Goal: Task Accomplishment & Management: Manage account settings

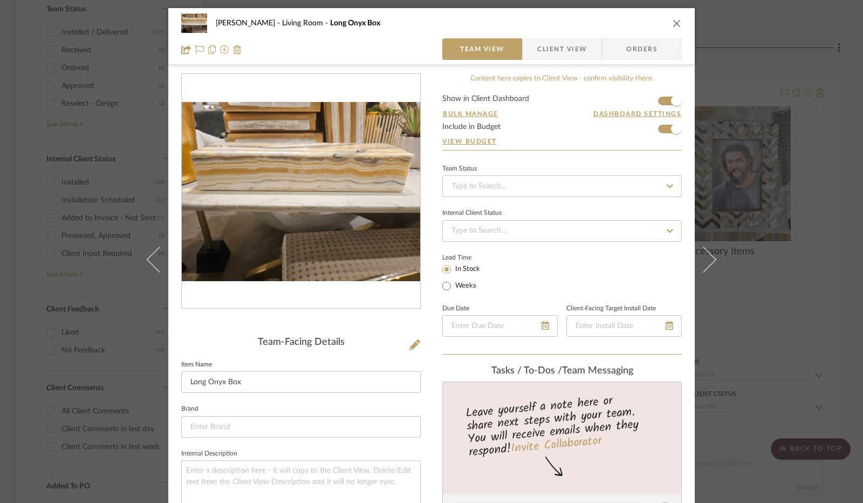
scroll to position [485, 0]
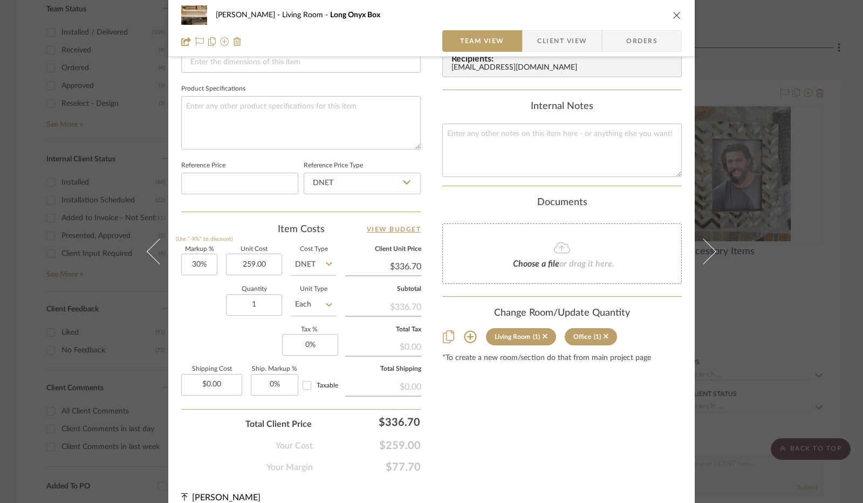
type input "$259.00"
click at [197, 248] on label "Markup %" at bounding box center [199, 249] width 36 height 5
click at [309, 341] on input "0" at bounding box center [310, 345] width 56 height 22
type input "8.25%"
drag, startPoint x: 236, startPoint y: 327, endPoint x: 234, endPoint y: 317, distance: 11.1
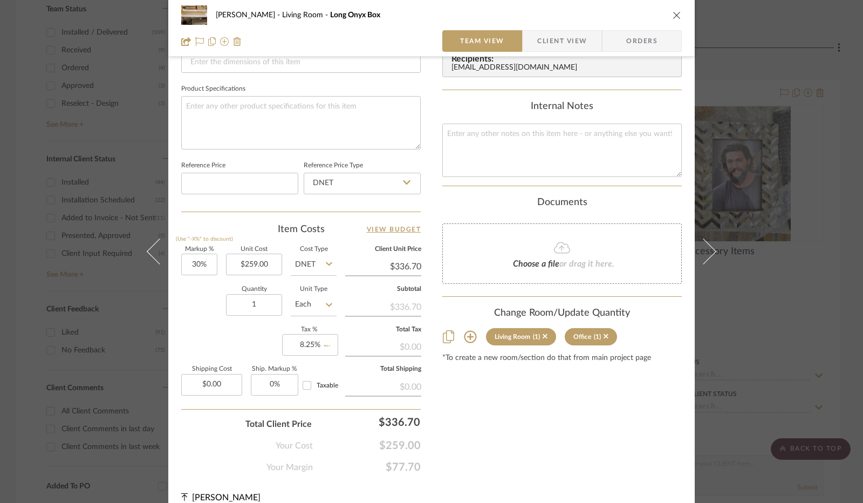
click at [236, 324] on div "Markup % (Use "-X%" to discount) 30% Unit Cost $259.00 Cost Type DNET Client Un…" at bounding box center [301, 326] width 240 height 158
click at [604, 334] on icon at bounding box center [606, 336] width 5 height 5
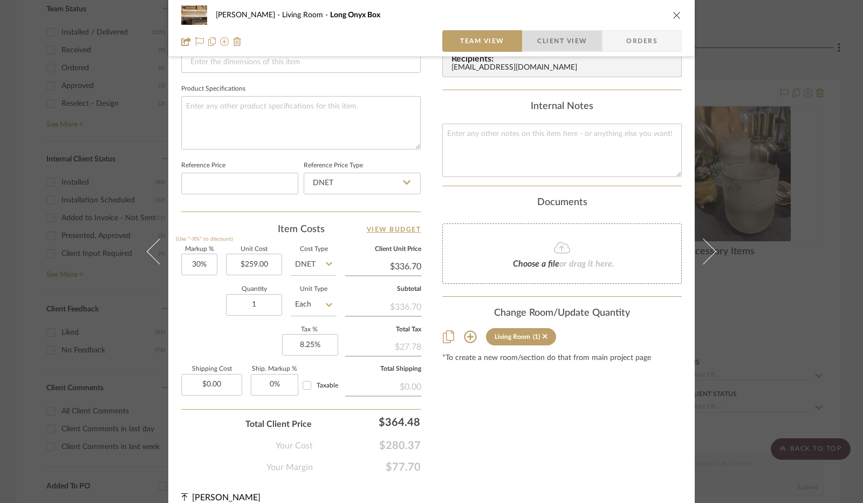
click at [572, 46] on span "Client View" at bounding box center [562, 41] width 50 height 22
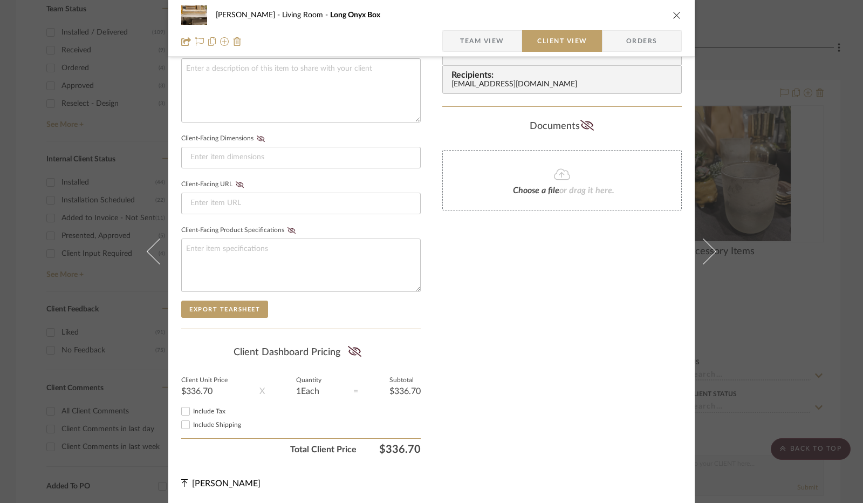
scroll to position [399, 0]
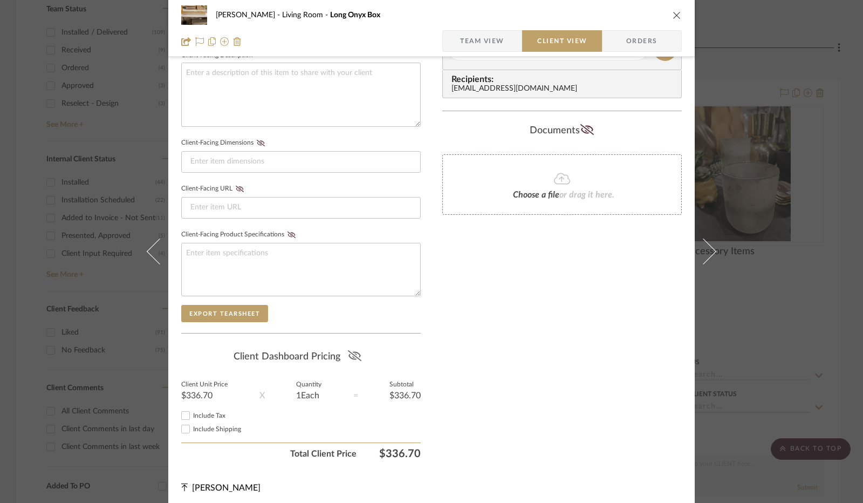
click at [348, 351] on icon at bounding box center [354, 355] width 13 height 11
click at [179, 415] on input "Include Tax" at bounding box center [185, 415] width 13 height 13
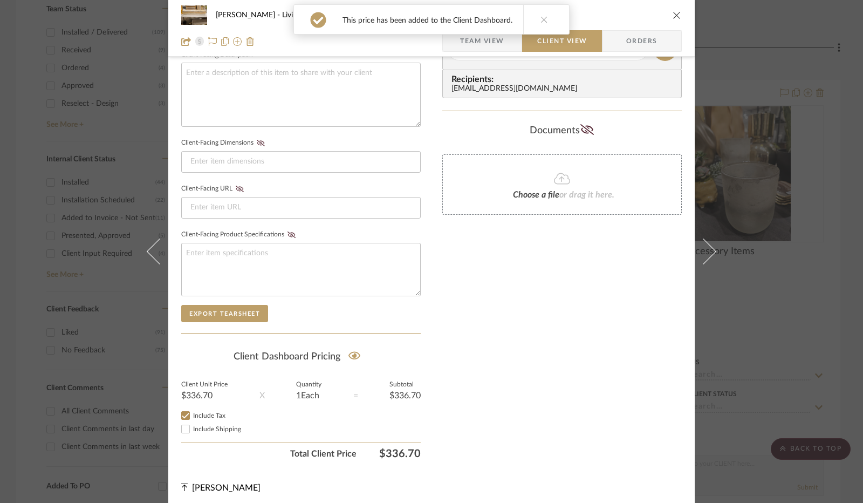
checkbox input "true"
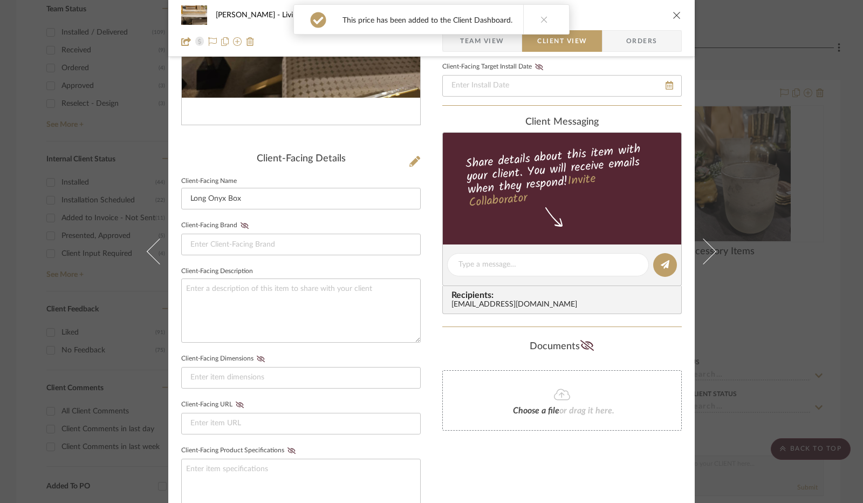
scroll to position [22, 0]
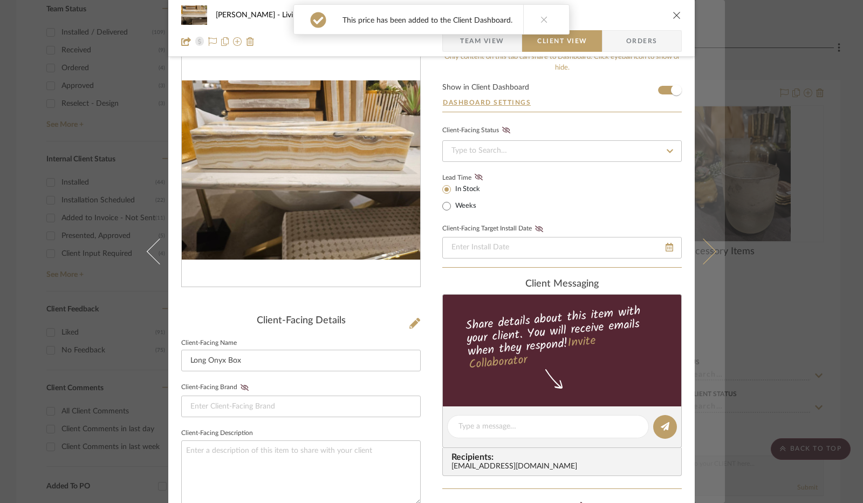
click at [706, 247] on icon at bounding box center [703, 251] width 26 height 26
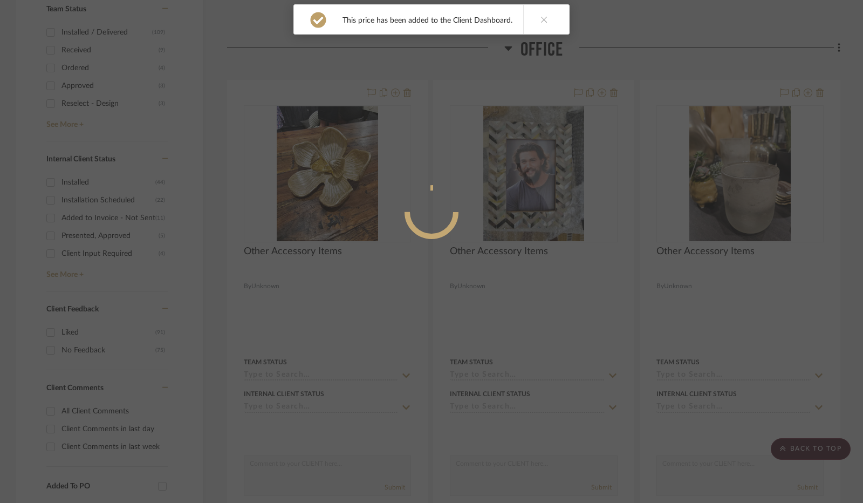
scroll to position [0, 0]
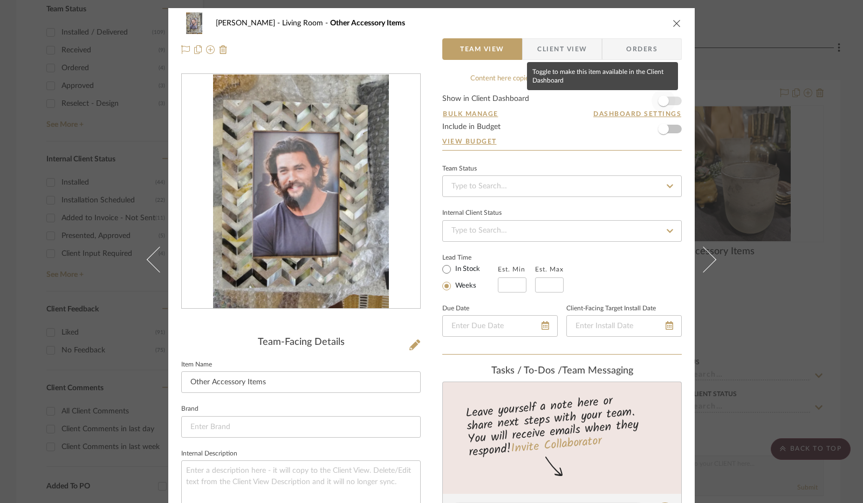
click at [663, 107] on span "button" at bounding box center [664, 101] width 24 height 24
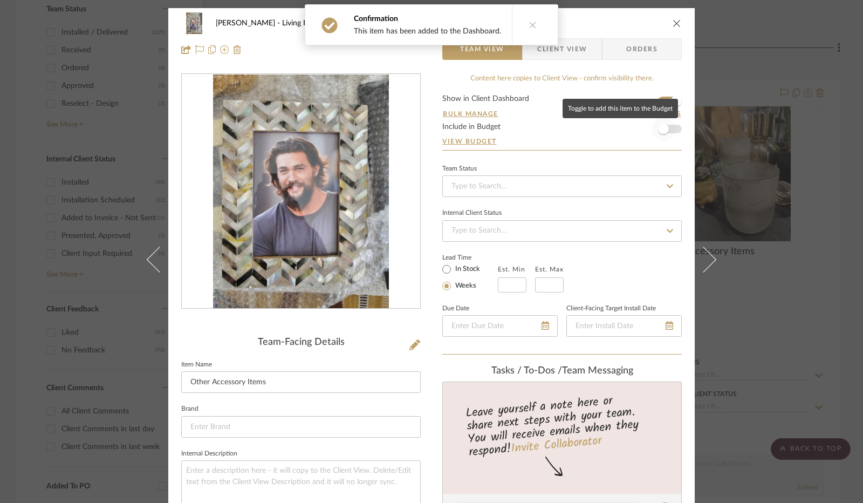
click at [664, 131] on span "button" at bounding box center [663, 129] width 11 height 11
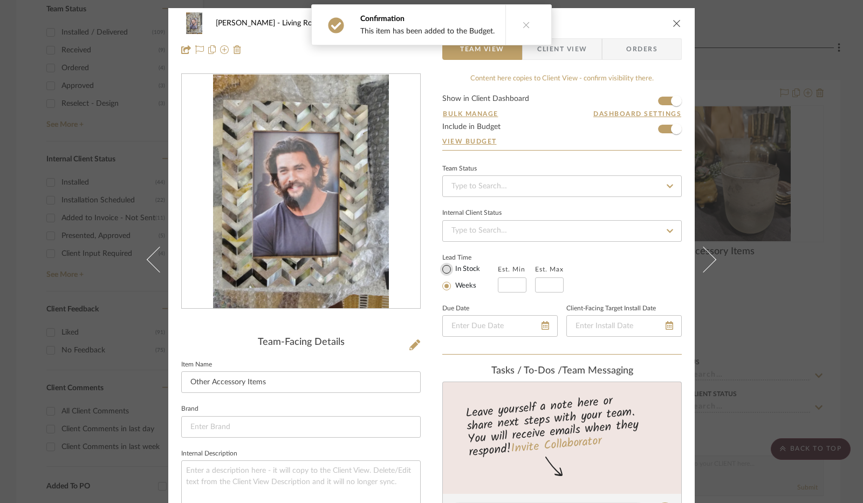
drag, startPoint x: 446, startPoint y: 266, endPoint x: 427, endPoint y: 278, distance: 23.0
click at [446, 266] on input "In Stock" at bounding box center [446, 269] width 13 height 13
radio input "true"
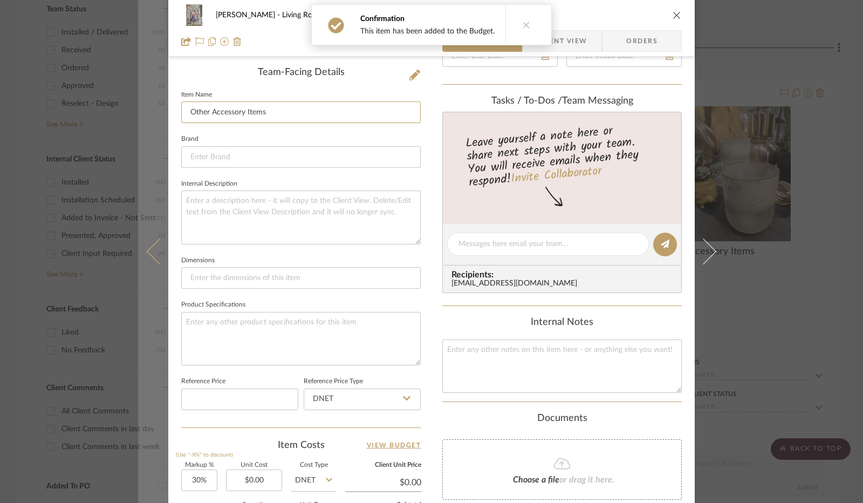
drag, startPoint x: 302, startPoint y: 108, endPoint x: 141, endPoint y: 125, distance: 162.2
click at [141, 125] on mat-dialog-content "[PERSON_NAME] Living Room Other Accessory Items Team View Client View Orders Te…" at bounding box center [431, 235] width 587 height 994
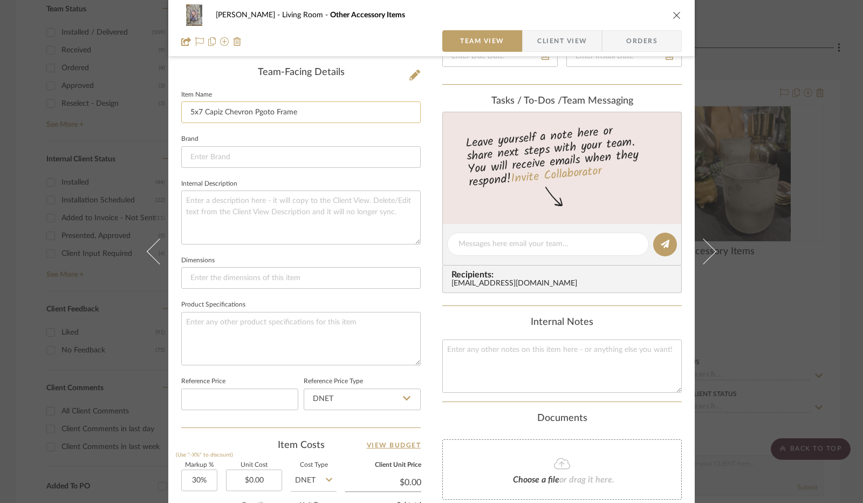
click at [257, 110] on input "5x7 Capiz Chevron Pgoto Frame" at bounding box center [301, 112] width 240 height 22
click at [259, 112] on input "5x7 Capiz Chevron Pgoto Frame" at bounding box center [301, 112] width 240 height 22
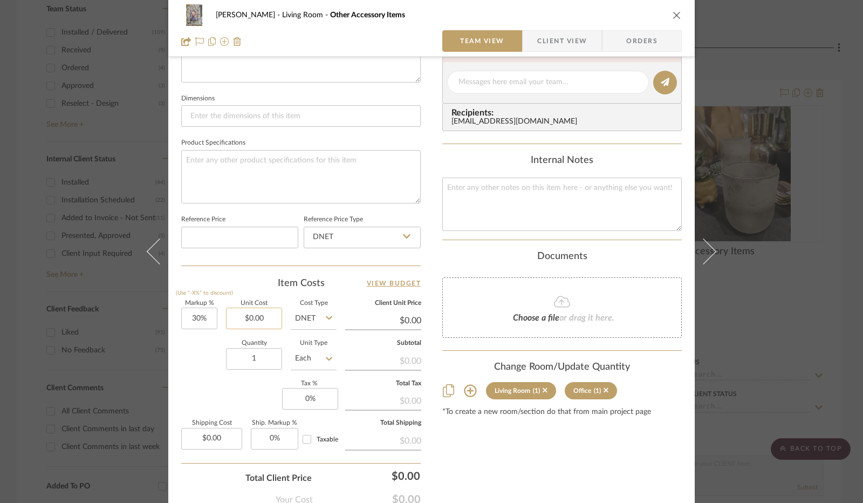
type input "5x7 Capiz Chevron Photo Frame"
type input "0.00"
click at [250, 317] on input "0.00" at bounding box center [254, 318] width 56 height 22
type input "$25.00"
click at [206, 373] on div "Quantity 1 Unit Type Each" at bounding box center [258, 359] width 155 height 38
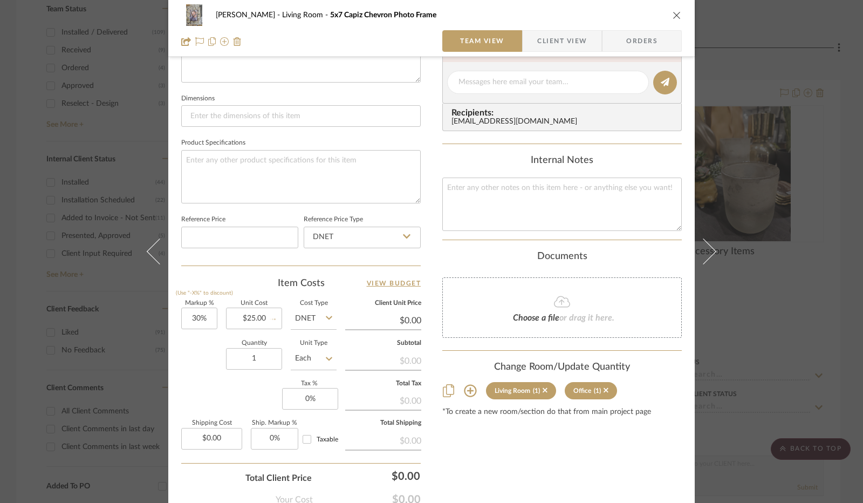
type input "$32.50"
type input "8.25%"
click at [251, 384] on div "Markup % (Use "-X%" to discount) 30% Unit Cost $25.00 Cost Type DNET Client Uni…" at bounding box center [301, 379] width 240 height 158
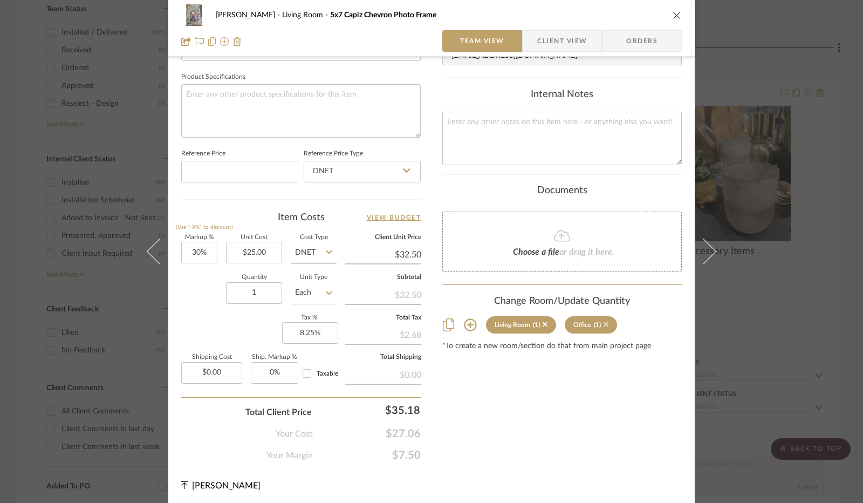
click at [604, 322] on icon at bounding box center [606, 324] width 5 height 8
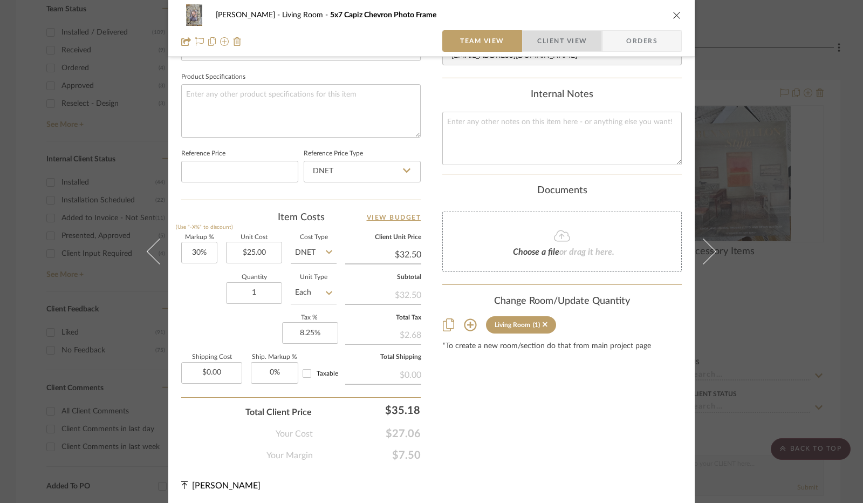
click at [554, 49] on span "Client View" at bounding box center [562, 41] width 50 height 22
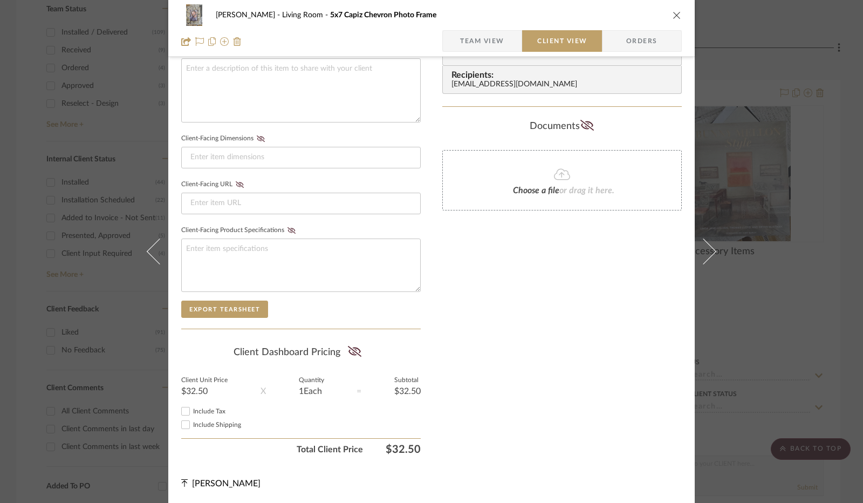
scroll to position [399, 0]
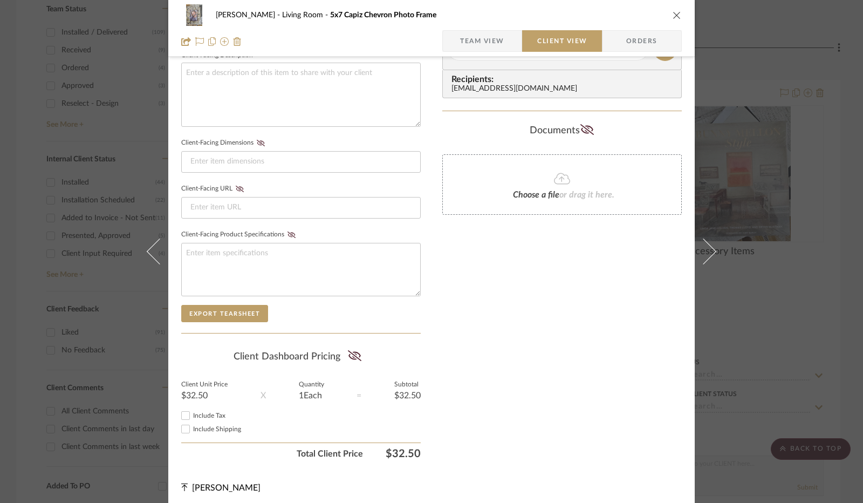
click at [344, 354] on summary-project-share-button at bounding box center [354, 356] width 29 height 25
click at [348, 350] on icon at bounding box center [354, 355] width 13 height 11
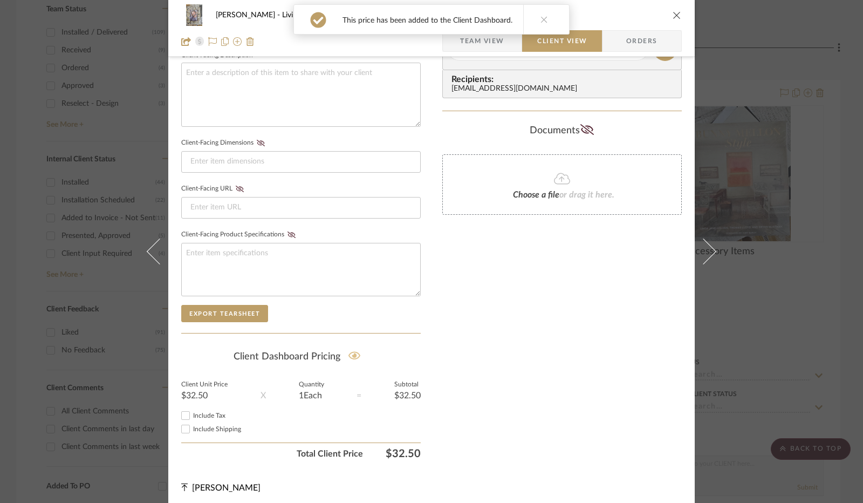
click at [184, 409] on input "Include Tax" at bounding box center [185, 415] width 13 height 13
checkbox input "true"
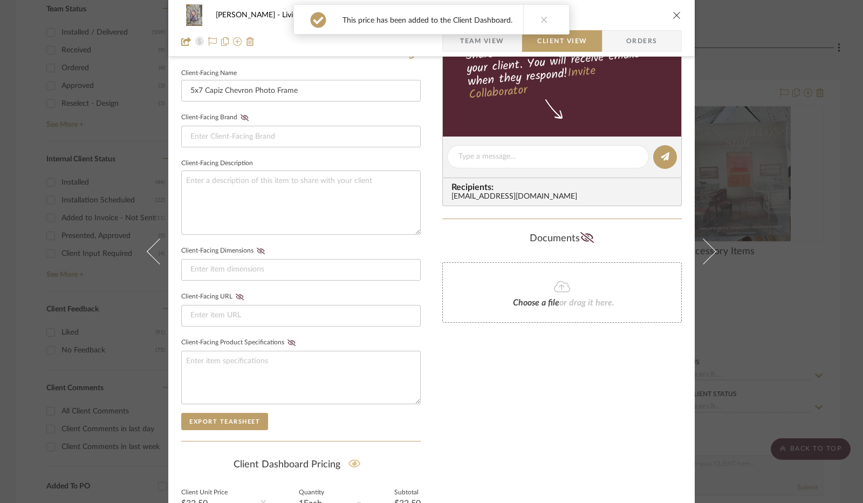
click at [711, 241] on button at bounding box center [710, 251] width 30 height 503
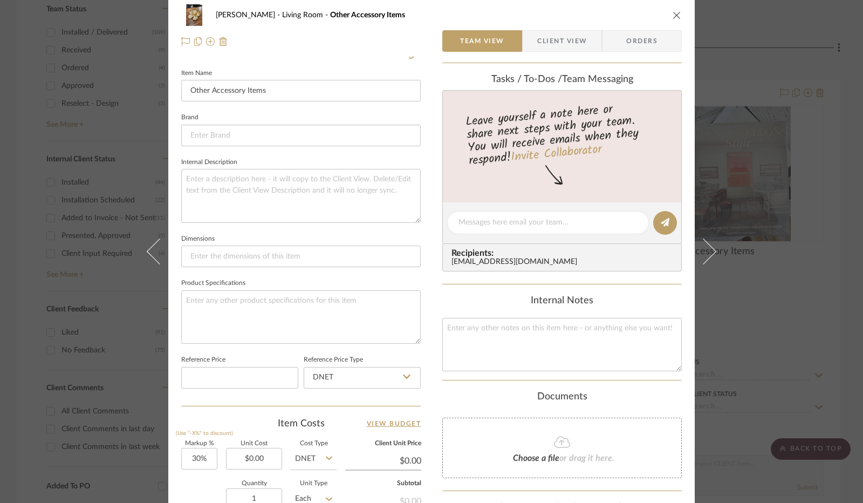
scroll to position [0, 0]
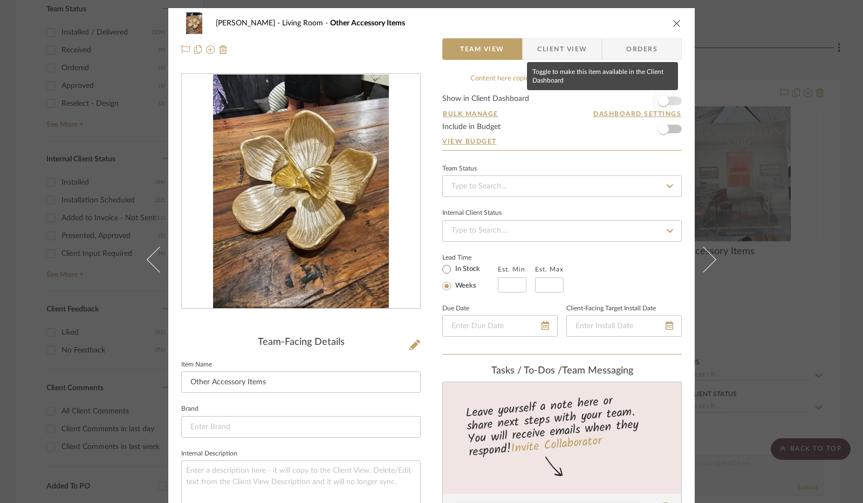
click at [660, 98] on span "button" at bounding box center [663, 100] width 11 height 11
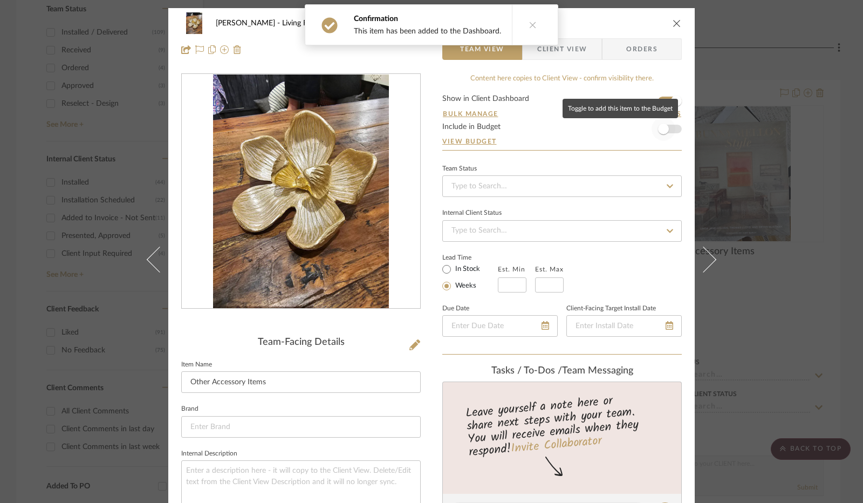
click at [658, 127] on span "button" at bounding box center [663, 129] width 11 height 11
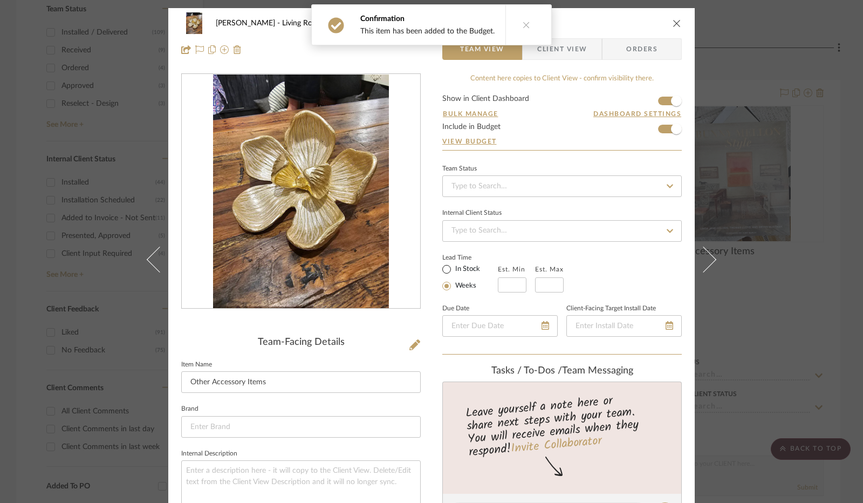
drag, startPoint x: 441, startPoint y: 262, endPoint x: 427, endPoint y: 266, distance: 15.4
click at [440, 263] on input "In Stock" at bounding box center [446, 269] width 13 height 13
radio input "true"
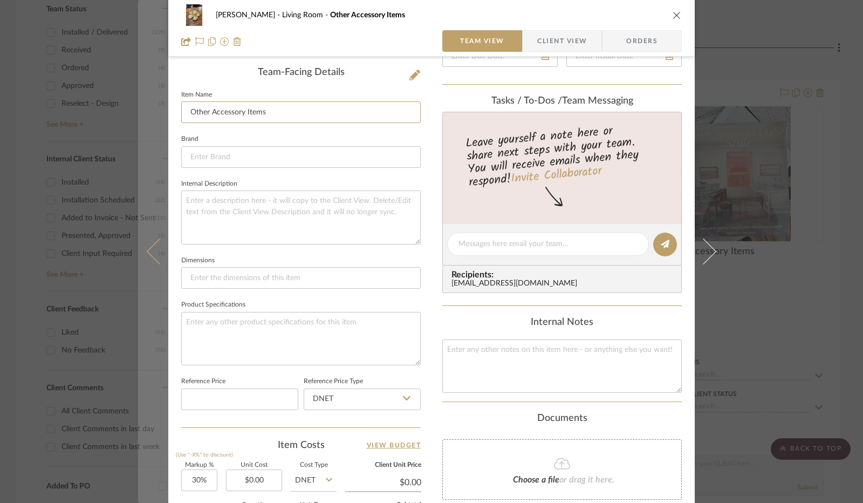
drag, startPoint x: 231, startPoint y: 116, endPoint x: 156, endPoint y: 124, distance: 74.8
click at [156, 124] on mat-dialog-content "[PERSON_NAME] Living Room Other Accessory Items Team View Client View Orders Te…" at bounding box center [431, 235] width 587 height 994
